Goal: Task Accomplishment & Management: Complete application form

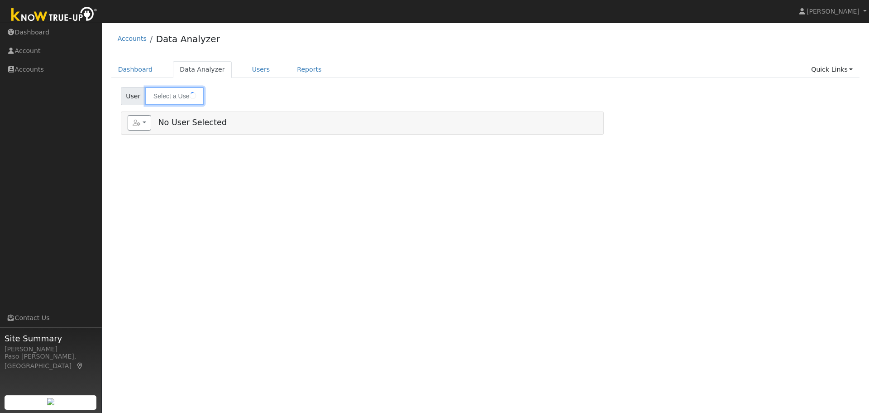
type input "[PERSON_NAME]"
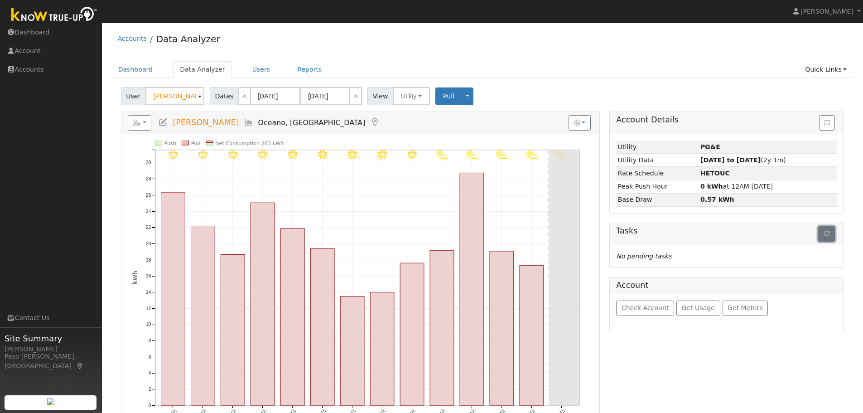
click at [822, 235] on button "button" at bounding box center [826, 233] width 17 height 15
click at [144, 121] on button "button" at bounding box center [140, 122] width 24 height 15
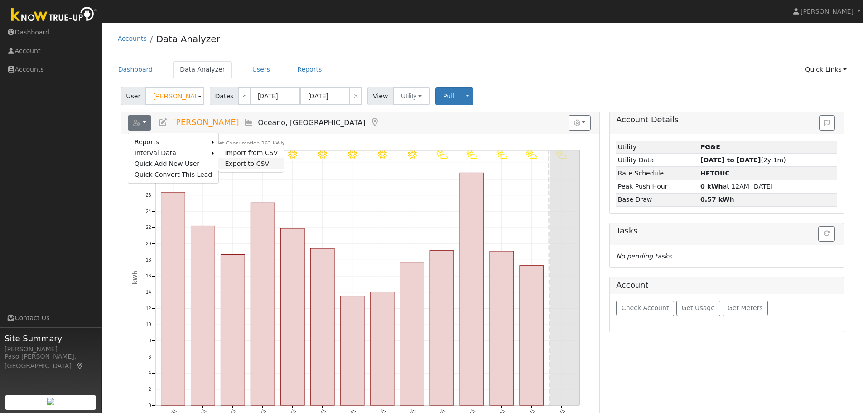
click at [221, 166] on link "Export to CSV" at bounding box center [251, 163] width 66 height 11
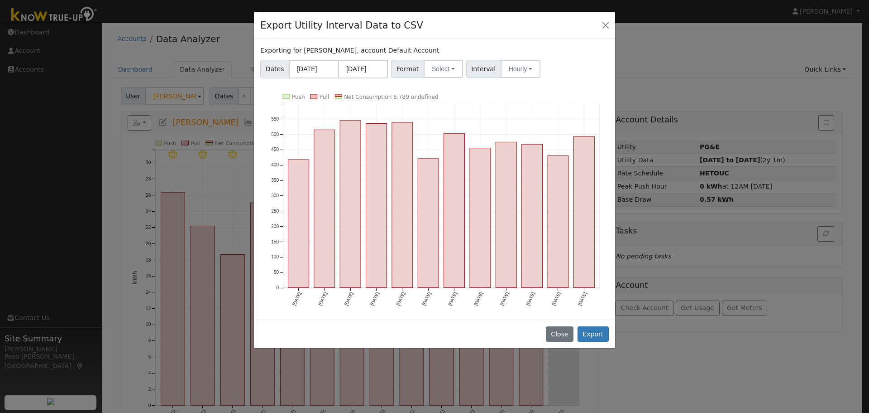
click at [458, 71] on div "Format Select Generic PG&E SCE SDGE Aurora Energy Toolbase OpenSolar Solargraf" at bounding box center [427, 69] width 75 height 18
click at [448, 71] on button "Select" at bounding box center [443, 69] width 39 height 18
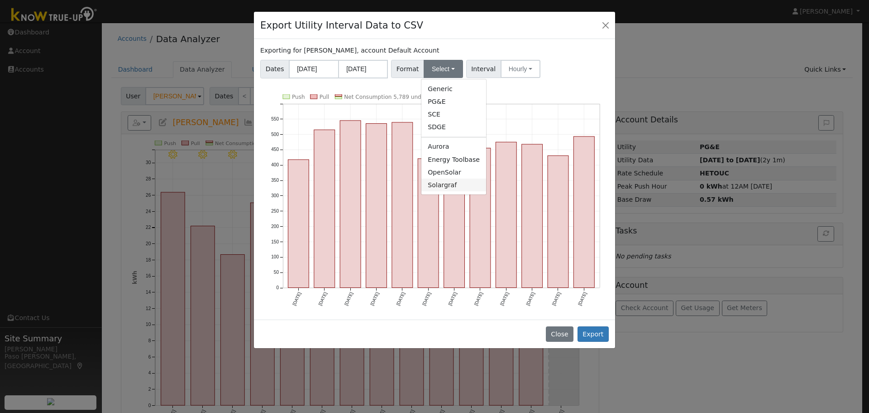
click at [437, 181] on link "Solargraf" at bounding box center [454, 184] width 65 height 13
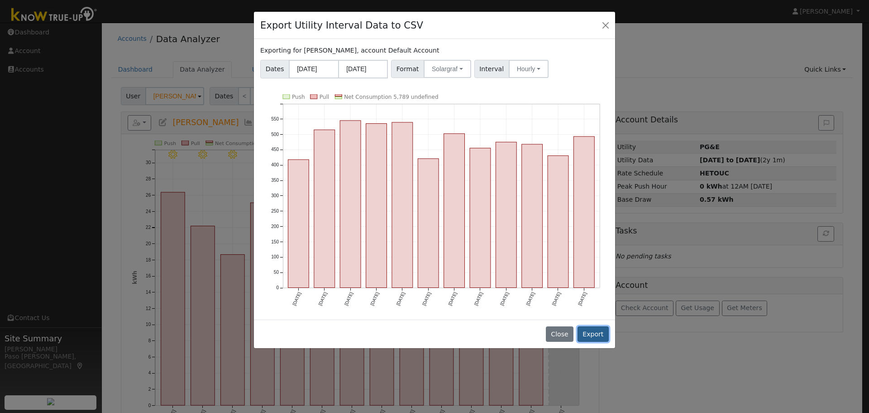
click at [594, 335] on button "Export" at bounding box center [593, 333] width 31 height 15
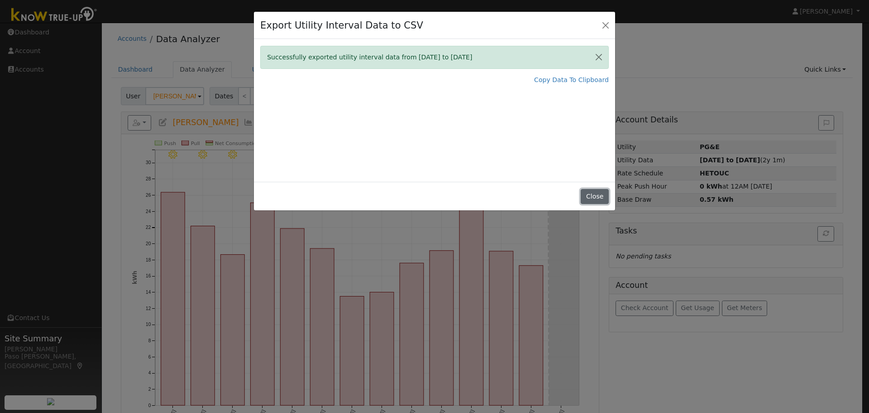
click at [589, 201] on button "Close" at bounding box center [595, 196] width 28 height 15
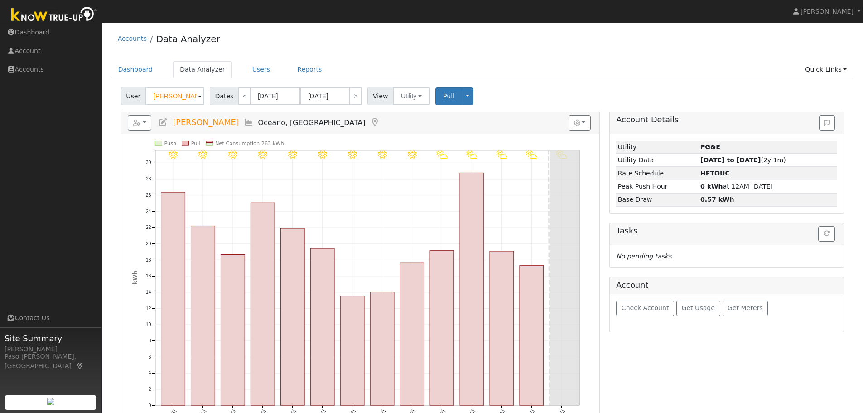
click at [515, 54] on div "Accounts Data Analyzer" at bounding box center [482, 41] width 742 height 28
click at [42, 69] on link "Accounts" at bounding box center [51, 69] width 102 height 19
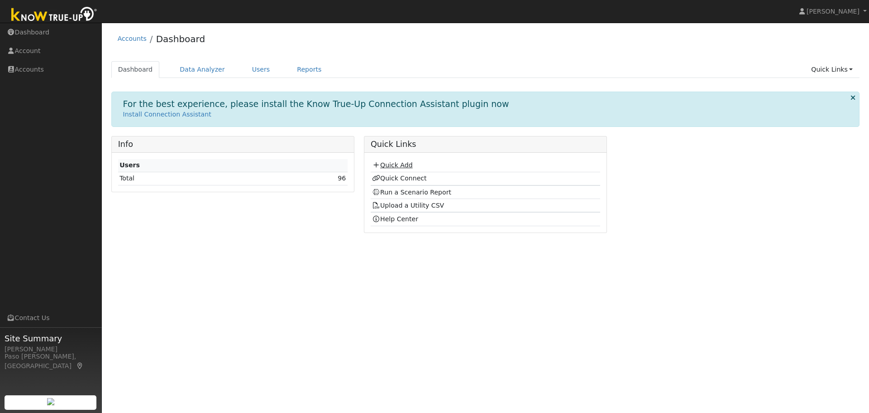
click at [394, 166] on link "Quick Add" at bounding box center [392, 164] width 40 height 7
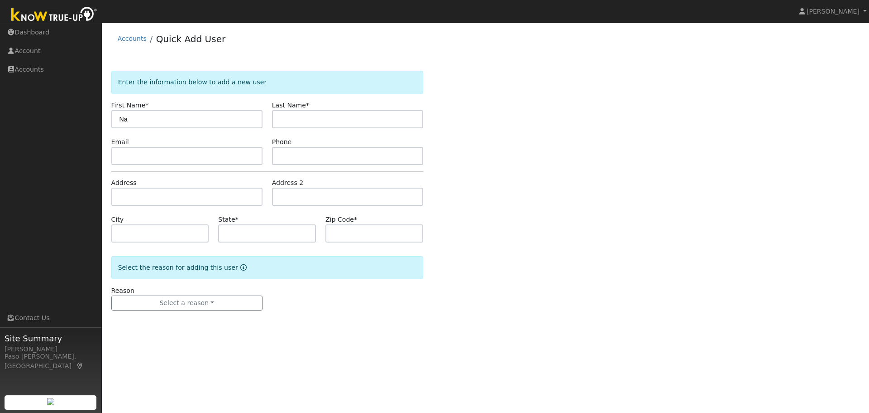
type input "N"
type input "[PERSON_NAME]"
click at [167, 154] on input "text" at bounding box center [186, 156] width 151 height 18
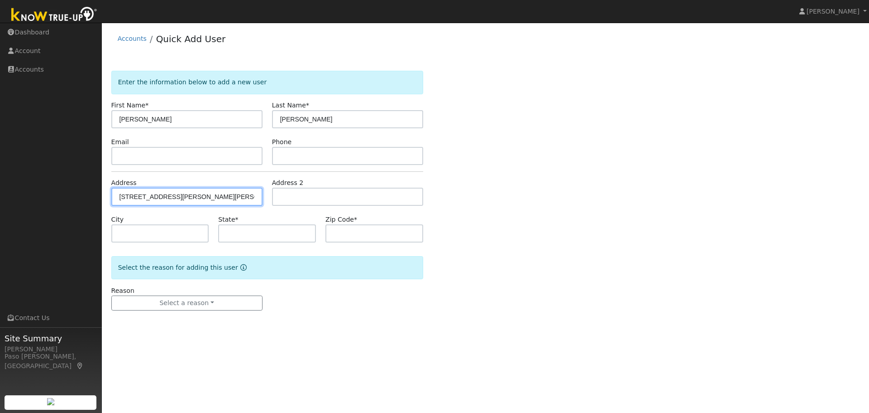
type input "[STREET_ADDRESS][PERSON_NAME]"
type input "Paso [PERSON_NAME]"
type input "CA"
type input "93446"
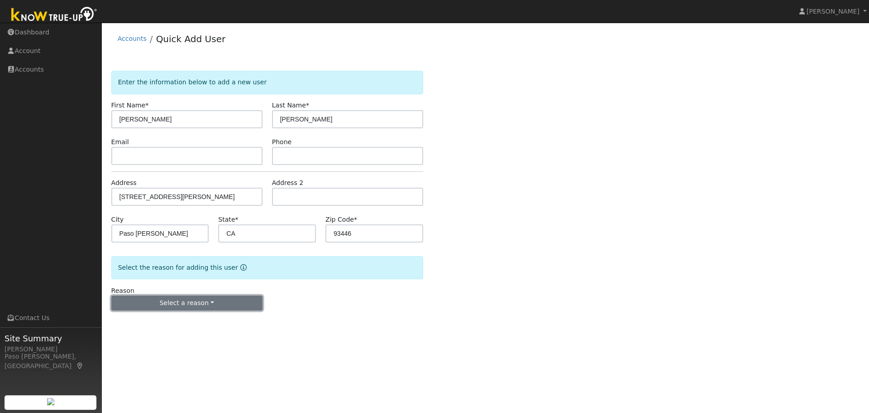
click at [191, 301] on button "Select a reason" at bounding box center [186, 302] width 151 height 15
click at [135, 324] on link "New lead" at bounding box center [162, 321] width 100 height 13
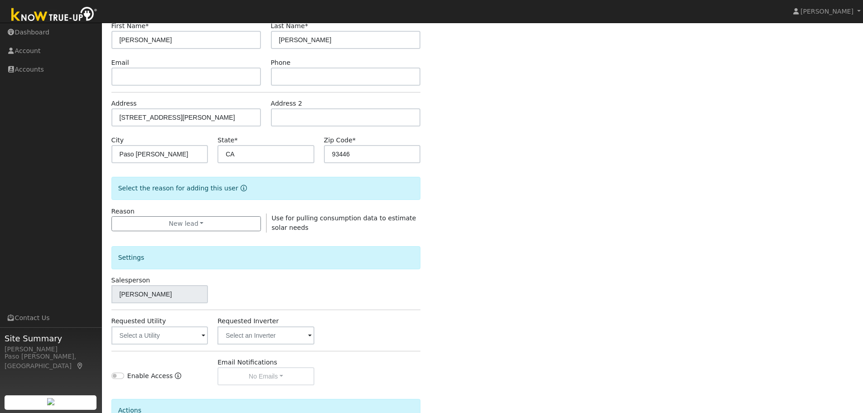
scroll to position [85, 0]
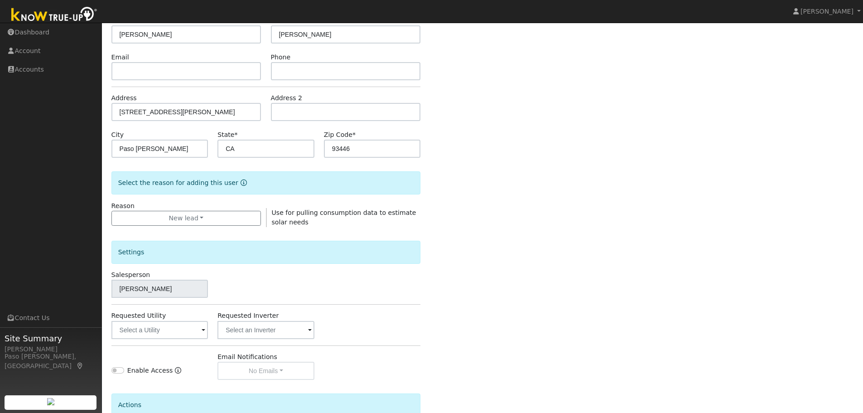
click at [211, 334] on div "Requested Utility" at bounding box center [159, 325] width 106 height 28
click at [192, 332] on input "text" at bounding box center [159, 330] width 97 height 18
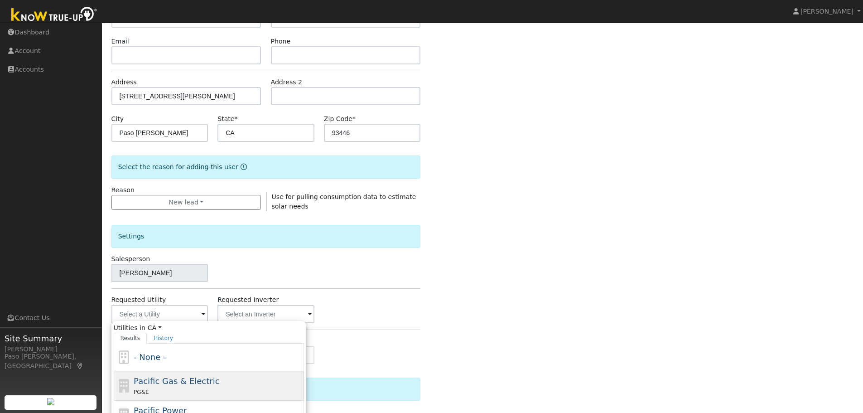
click at [151, 381] on span "Pacific Gas & Electric" at bounding box center [177, 381] width 86 height 10
type input "Pacific Gas & Electric"
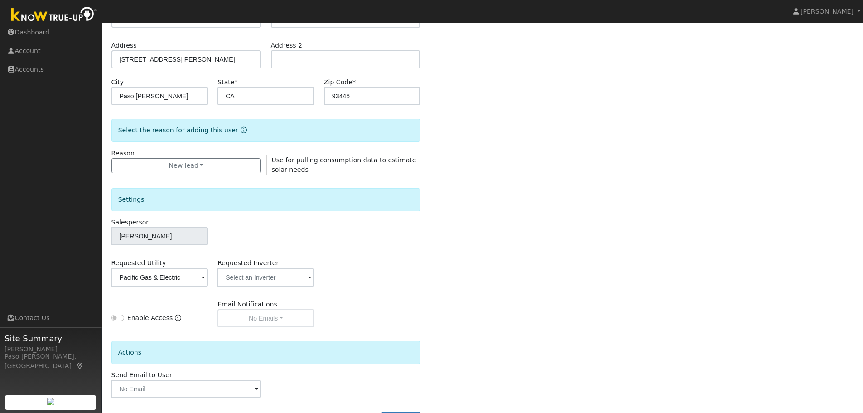
scroll to position [174, 0]
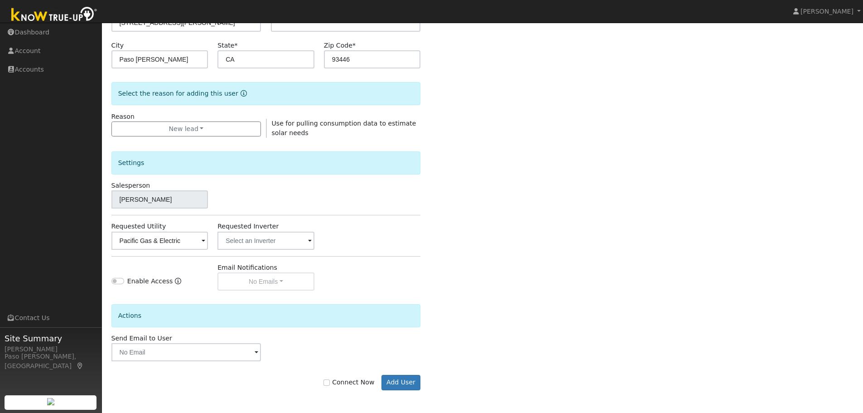
click at [333, 379] on label "Connect Now" at bounding box center [348, 382] width 51 height 10
click at [330, 379] on input "Connect Now" at bounding box center [326, 382] width 6 height 6
checkbox input "true"
click at [410, 378] on button "Add User" at bounding box center [400, 382] width 39 height 15
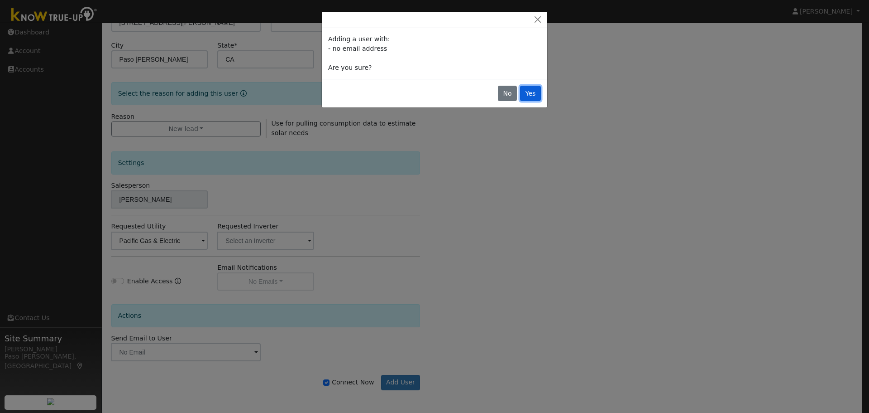
click at [531, 91] on button "Yes" at bounding box center [530, 93] width 21 height 15
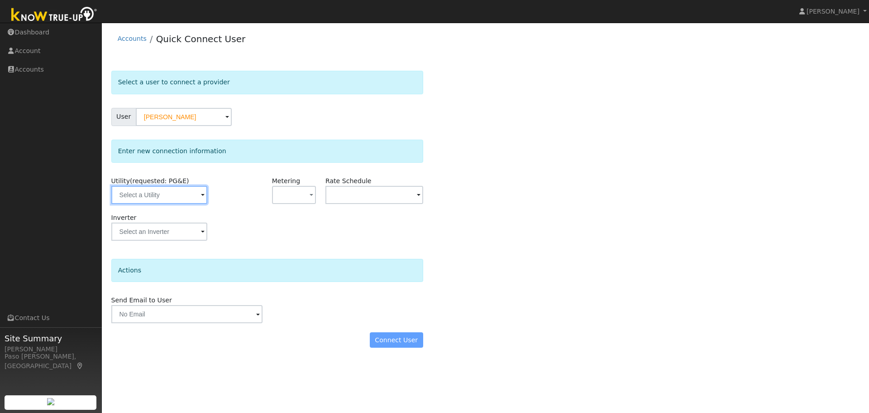
click at [176, 203] on input "text" at bounding box center [159, 195] width 96 height 18
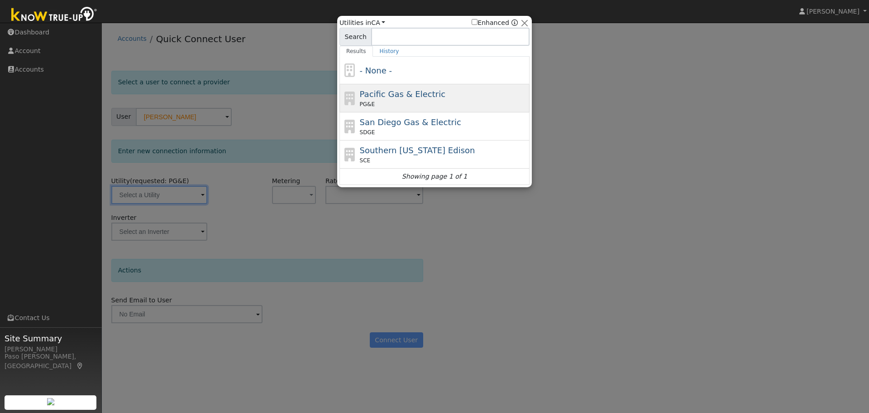
click at [464, 103] on div "PG&E" at bounding box center [444, 104] width 168 height 8
type input "PG&E"
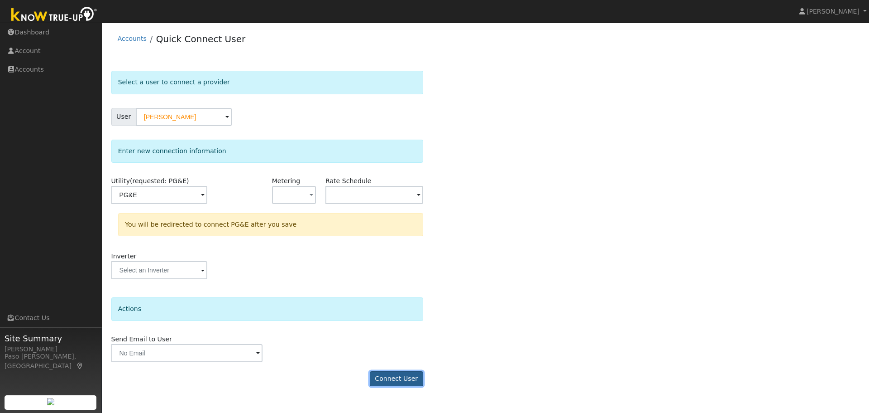
click at [389, 375] on button "Connect User" at bounding box center [396, 378] width 53 height 15
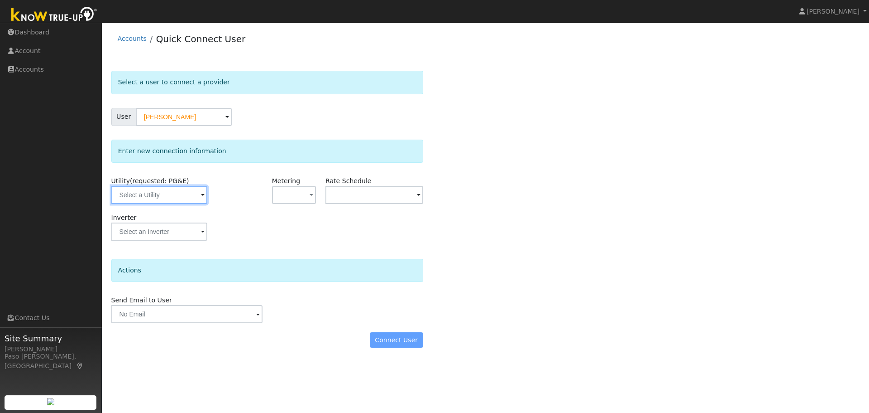
click at [191, 196] on input "text" at bounding box center [159, 195] width 96 height 18
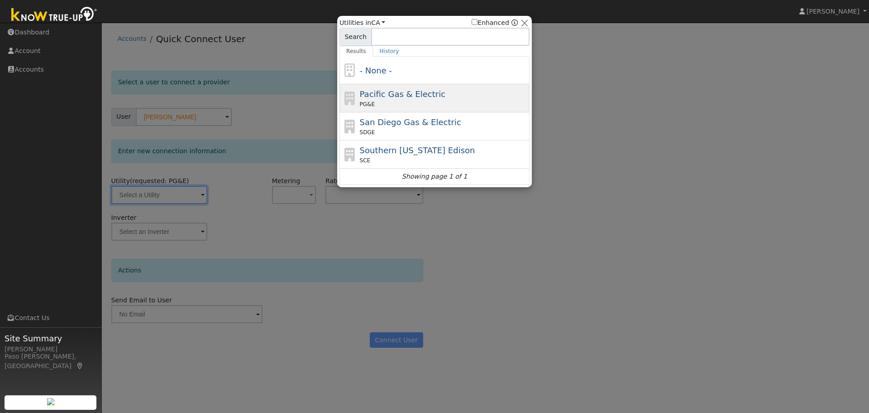
click at [399, 107] on div "PG&E" at bounding box center [444, 104] width 168 height 8
type input "PG&E"
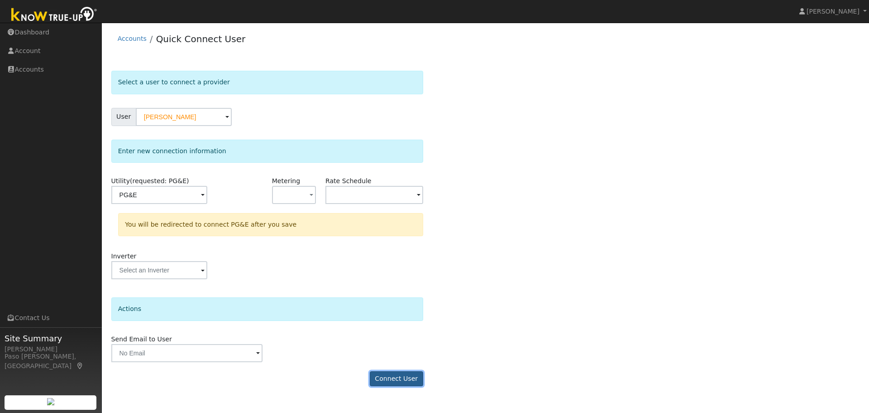
click at [386, 372] on button "Connect User" at bounding box center [396, 378] width 53 height 15
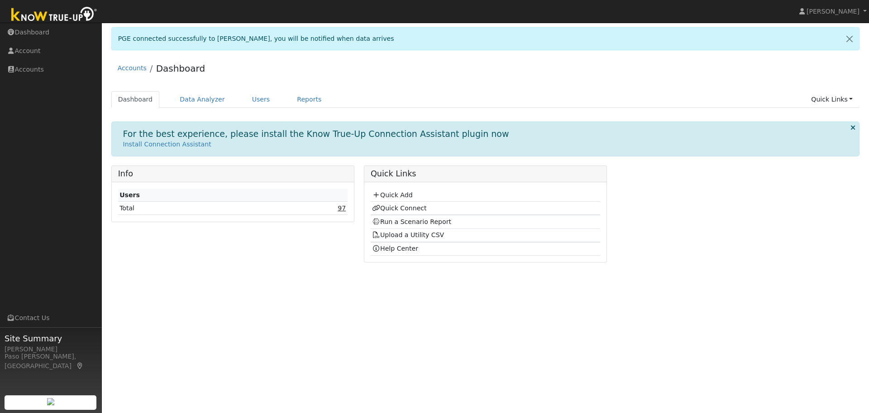
click at [346, 209] on link "97" at bounding box center [342, 207] width 8 height 7
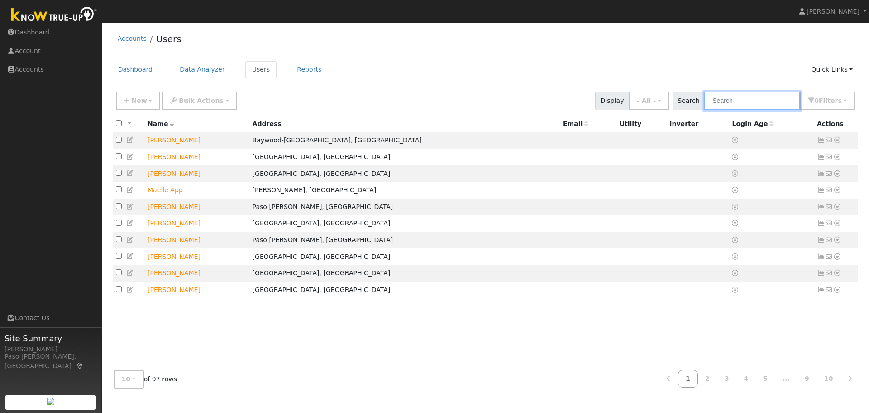
click at [716, 97] on input "text" at bounding box center [753, 100] width 96 height 19
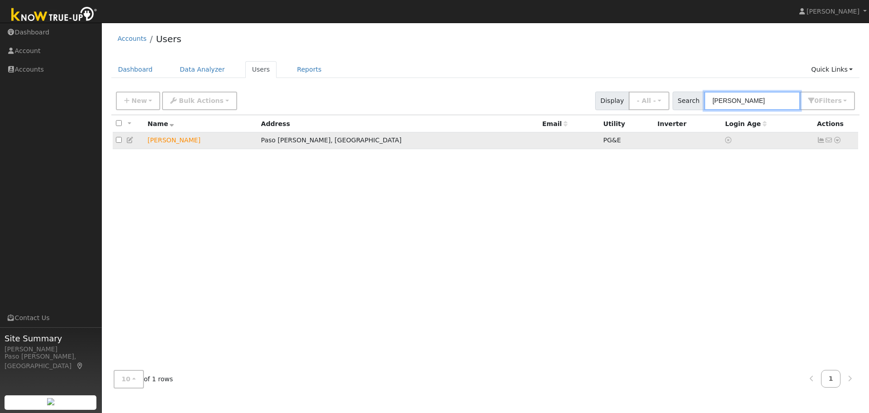
type input "marth"
click at [840, 141] on icon at bounding box center [838, 140] width 8 height 6
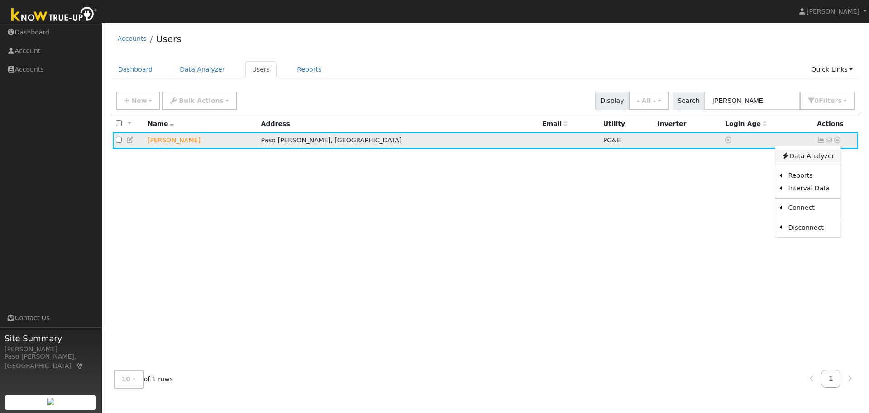
click at [816, 157] on link "Data Analyzer" at bounding box center [808, 155] width 66 height 13
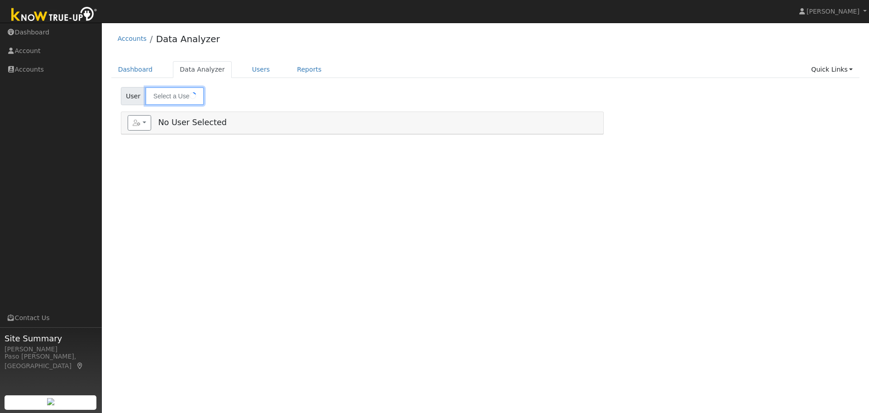
type input "[PERSON_NAME]"
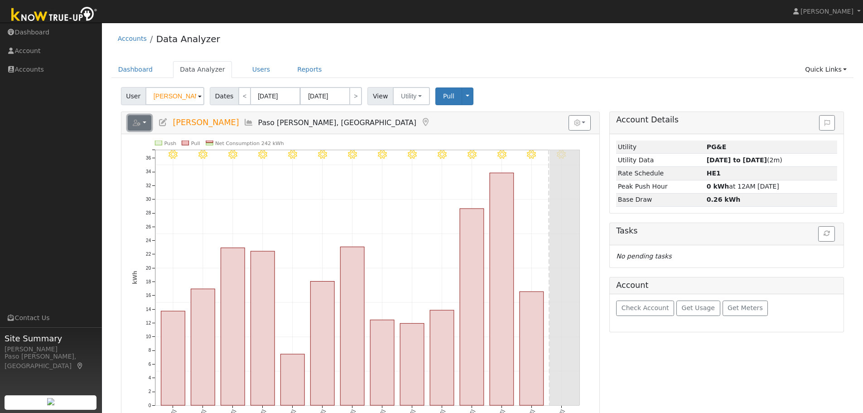
click at [141, 126] on button "button" at bounding box center [140, 122] width 24 height 15
click at [230, 159] on link "Export to CSV" at bounding box center [251, 163] width 66 height 11
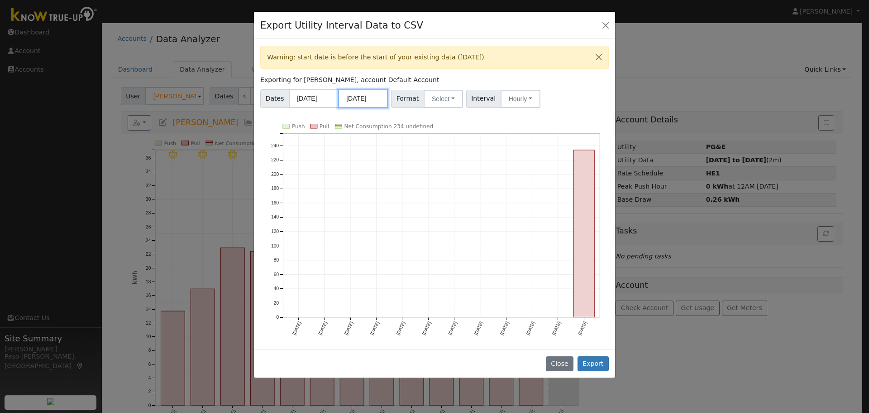
click at [358, 101] on input "08/31/2025" at bounding box center [363, 98] width 50 height 19
click at [467, 120] on icon at bounding box center [467, 119] width 6 height 6
select select "8"
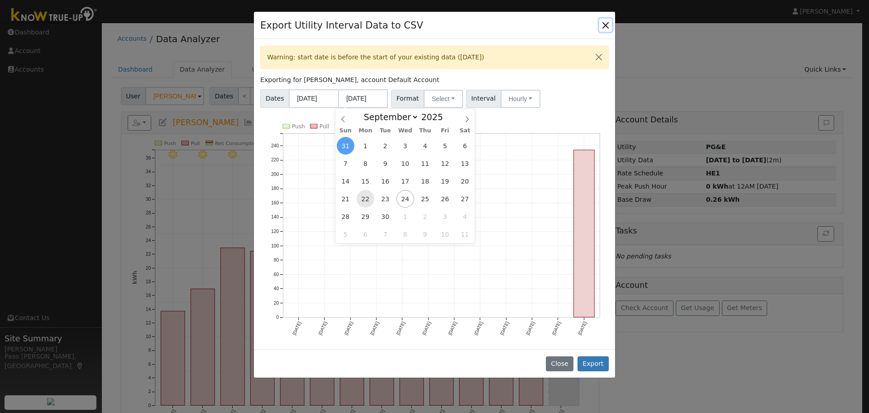
click at [370, 199] on span "22" at bounding box center [366, 199] width 18 height 18
type input "09/22/2025"
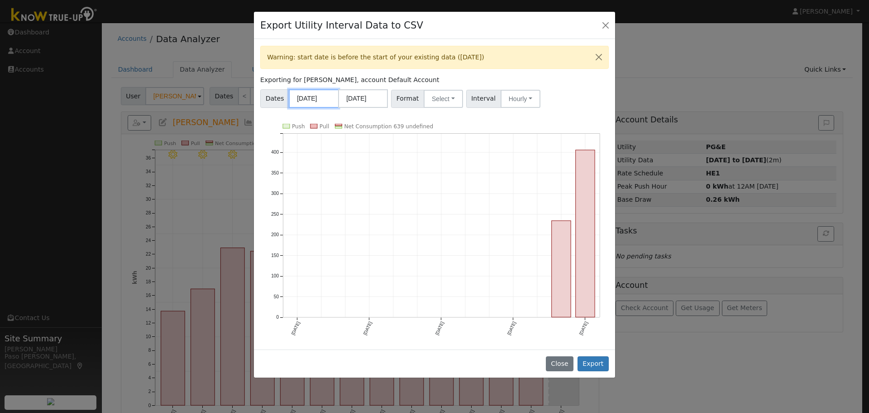
click at [303, 92] on input "09/01/2024" at bounding box center [314, 98] width 50 height 19
click at [459, 125] on icon "Push Pull Net Consumption 639 undefined Sep '24 Dec '24 Mar '25 Jun '25 Sep '25…" at bounding box center [434, 236] width 349 height 225
click at [606, 26] on button "Close" at bounding box center [606, 25] width 13 height 13
